Goal: Information Seeking & Learning: Learn about a topic

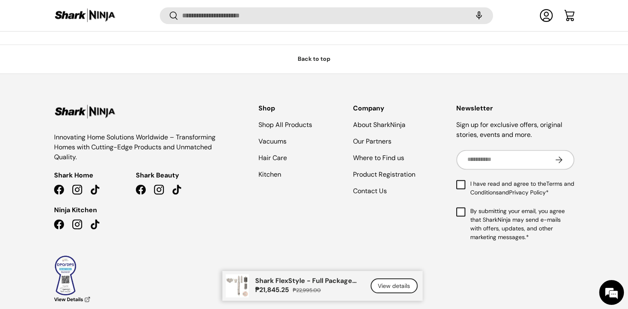
scroll to position [4414, 0]
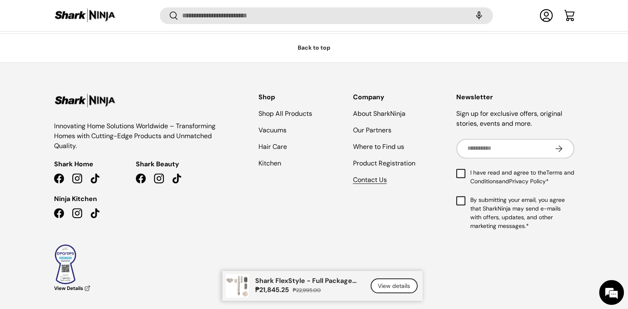
click at [370, 177] on link "Contact Us" at bounding box center [370, 179] width 34 height 9
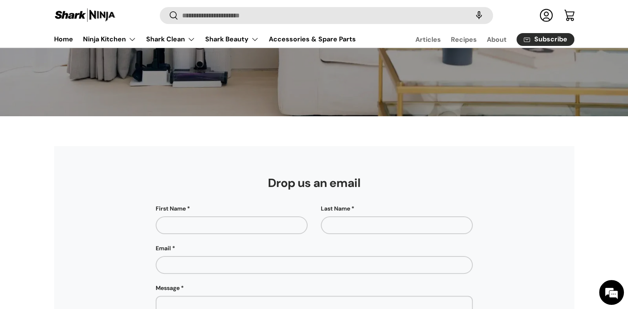
scroll to position [165, 0]
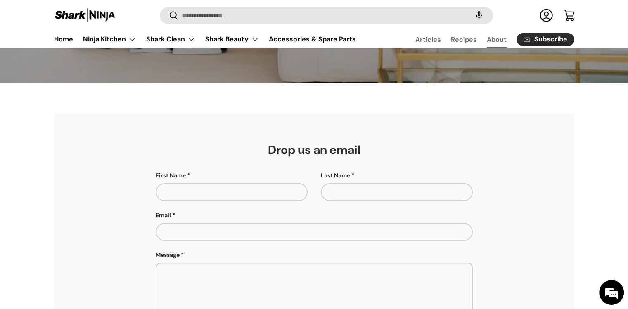
click at [501, 40] on link "About" at bounding box center [497, 39] width 20 height 16
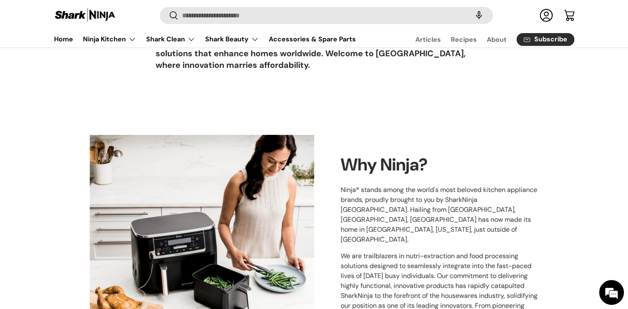
scroll to position [108, 0]
